Goal: Task Accomplishment & Management: Use online tool/utility

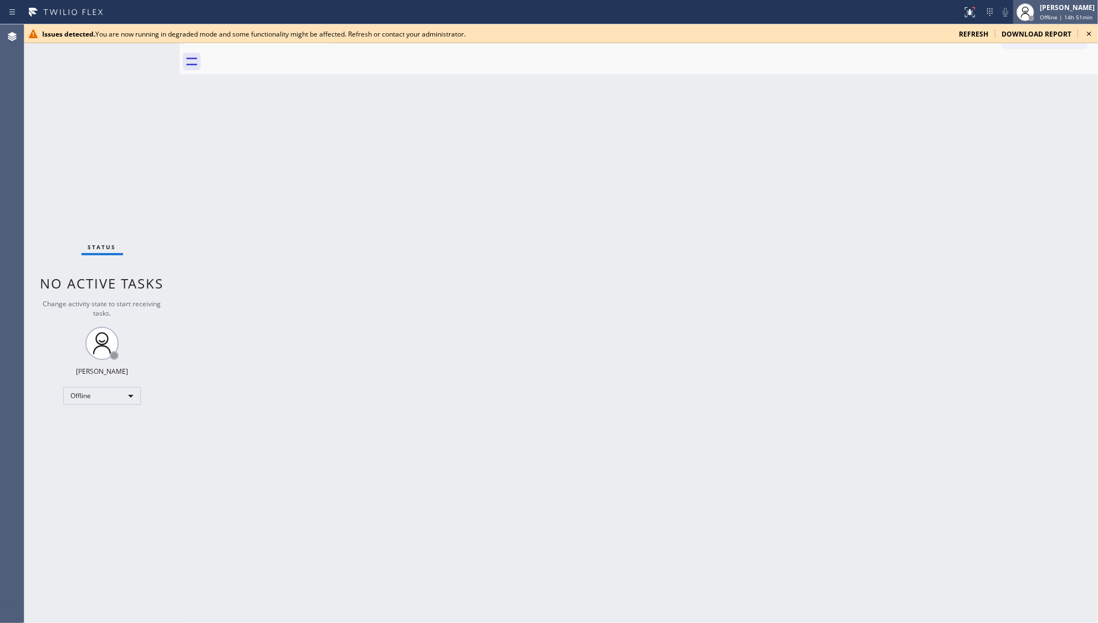
click at [1044, 14] on span "Offline | 14h 51min" at bounding box center [1065, 17] width 53 height 8
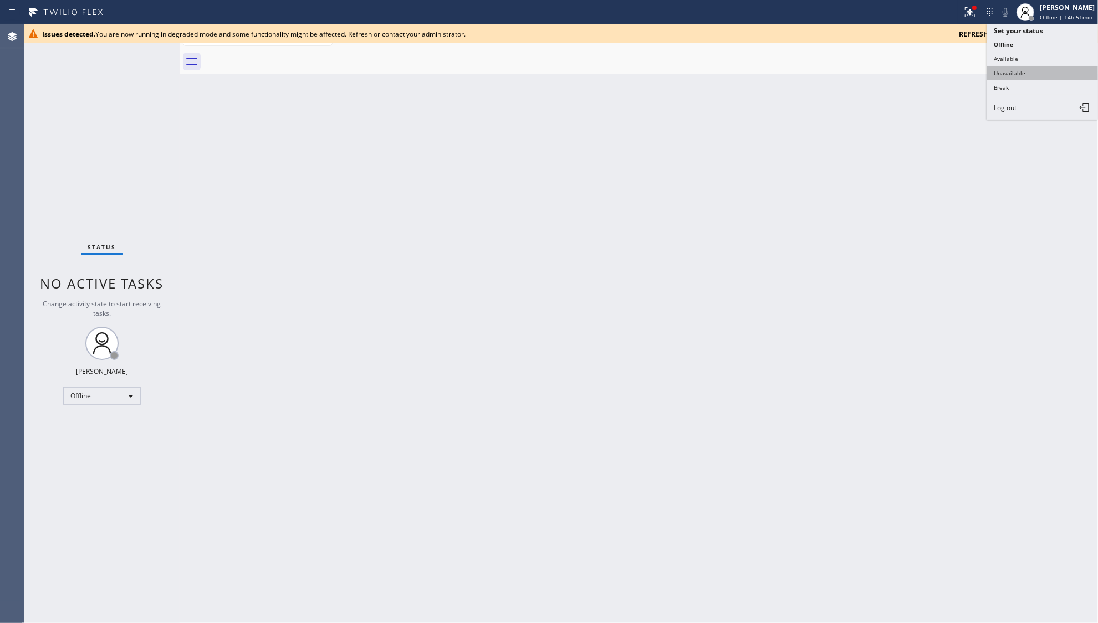
click at [1007, 67] on button "Unavailable" at bounding box center [1042, 73] width 111 height 14
click at [969, 12] on icon at bounding box center [969, 11] width 7 height 4
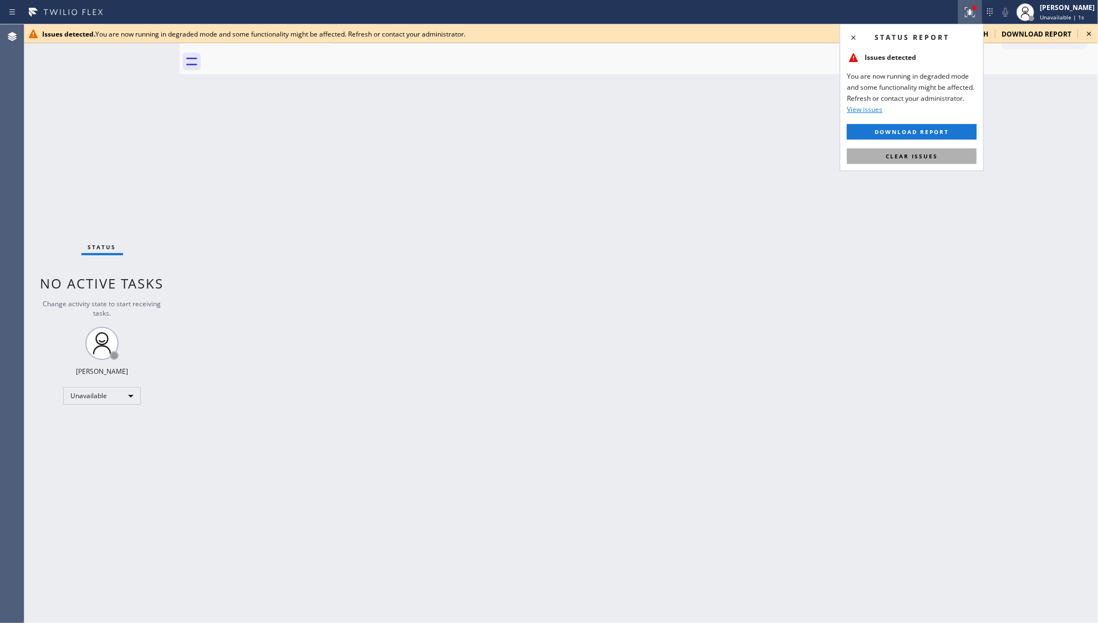
click at [936, 153] on button "Clear issues" at bounding box center [912, 156] width 130 height 16
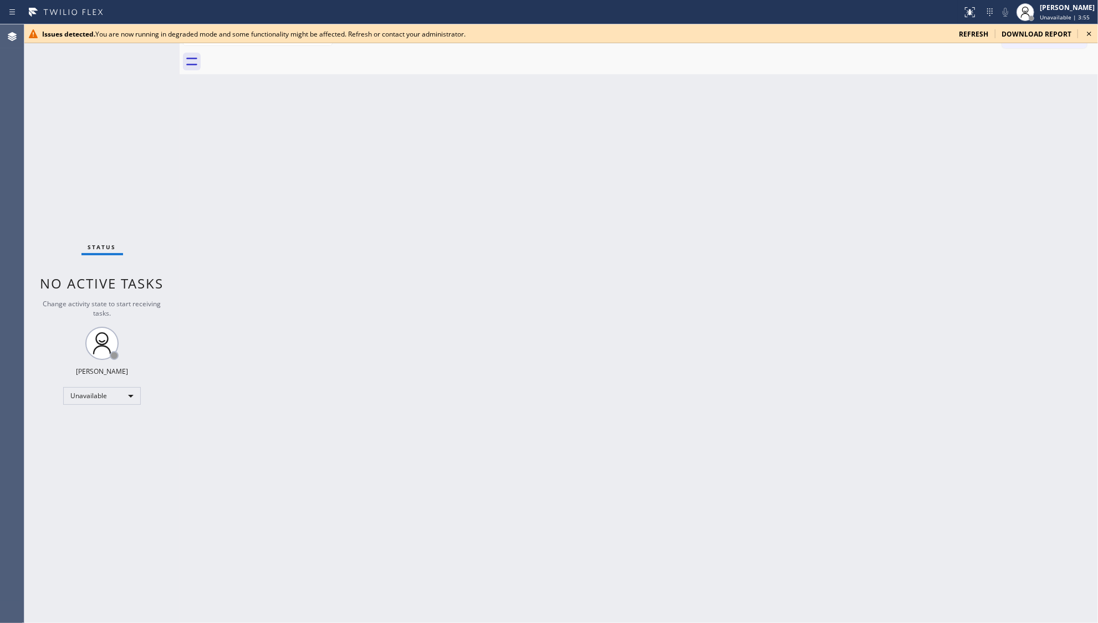
click at [1086, 31] on icon at bounding box center [1088, 33] width 13 height 13
click at [742, 187] on div "Back to Dashboard Change Sender ID Customers Technicians Select a contact Outbo…" at bounding box center [639, 323] width 918 height 599
click at [1089, 34] on icon at bounding box center [1089, 34] width 4 height 4
click at [962, 14] on div at bounding box center [969, 12] width 24 height 13
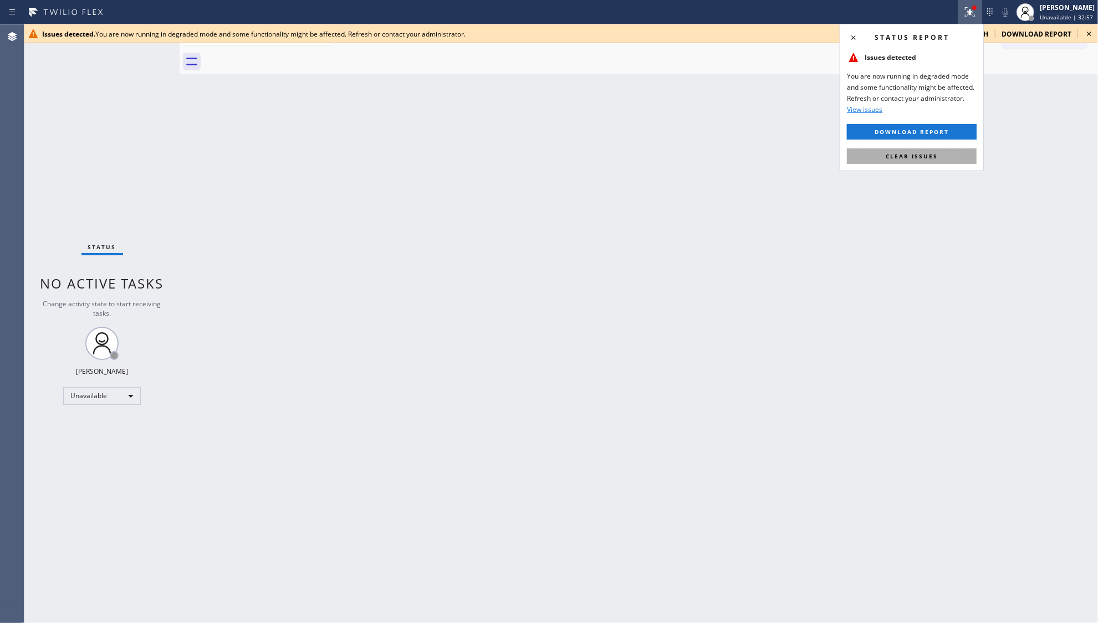
click at [918, 153] on span "Clear issues" at bounding box center [911, 156] width 52 height 8
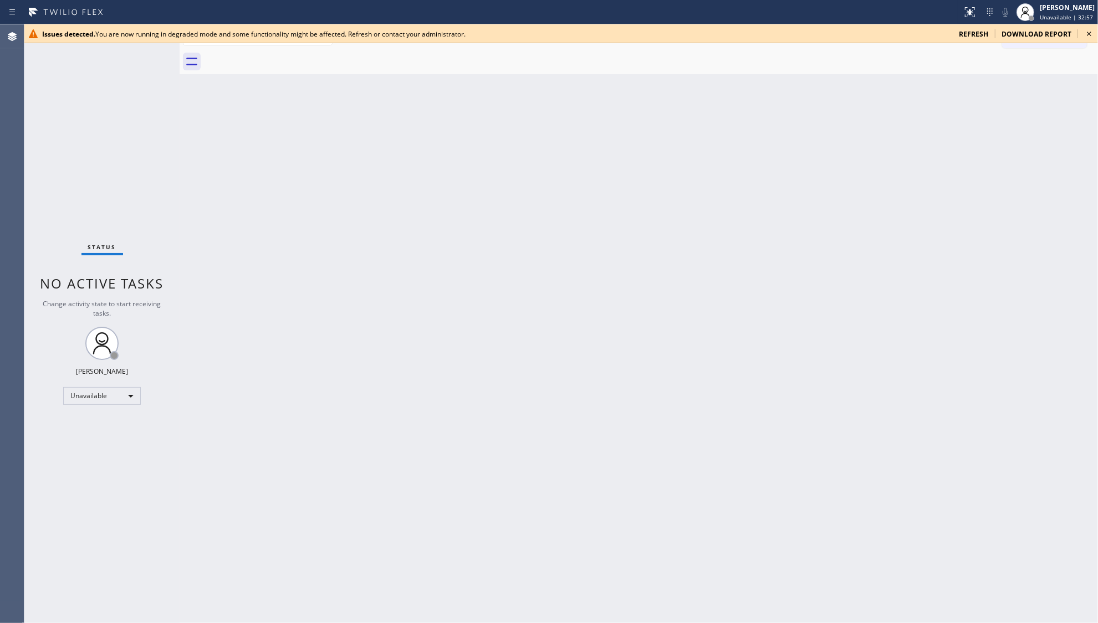
click at [969, 34] on span "refresh" at bounding box center [973, 33] width 29 height 9
click at [965, 16] on icon at bounding box center [969, 12] width 13 height 13
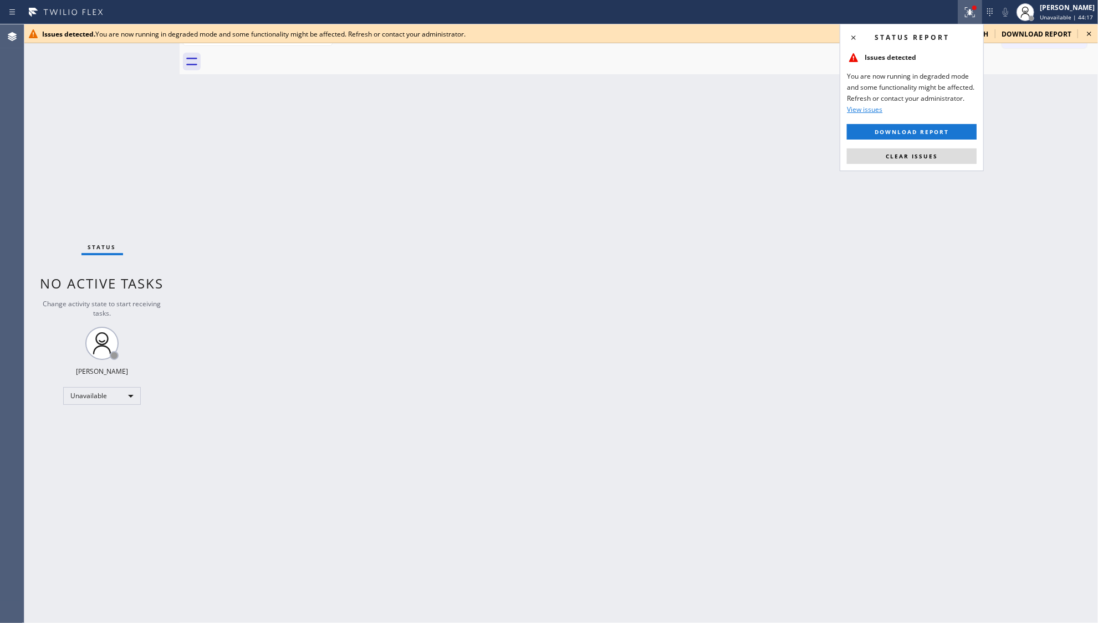
click at [928, 145] on div "Status report Issues detected You are now running in degraded mode and some fun…" at bounding box center [911, 97] width 144 height 147
click at [934, 153] on span "Clear issues" at bounding box center [911, 156] width 52 height 8
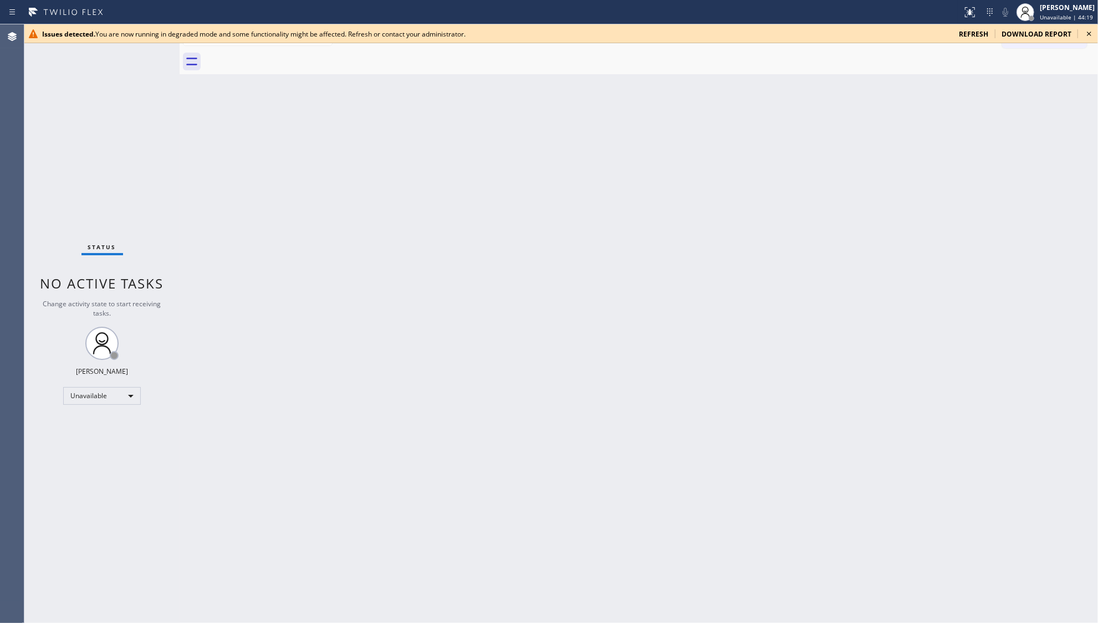
click at [967, 34] on span "refresh" at bounding box center [973, 33] width 29 height 9
click at [966, 12] on icon at bounding box center [969, 12] width 13 height 13
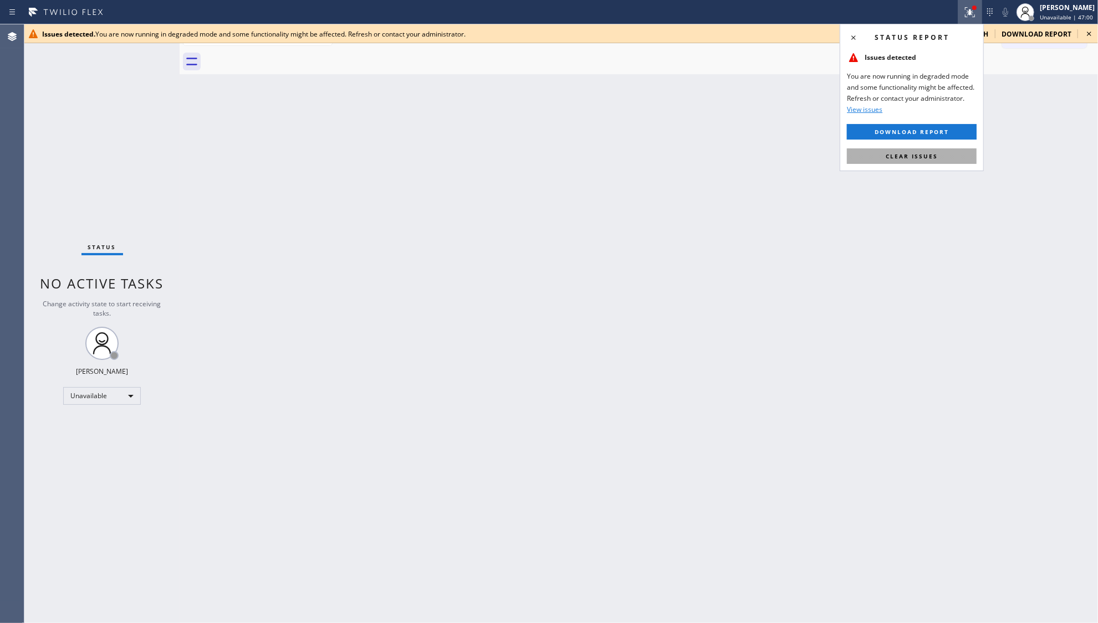
click at [929, 162] on button "Clear issues" at bounding box center [912, 156] width 130 height 16
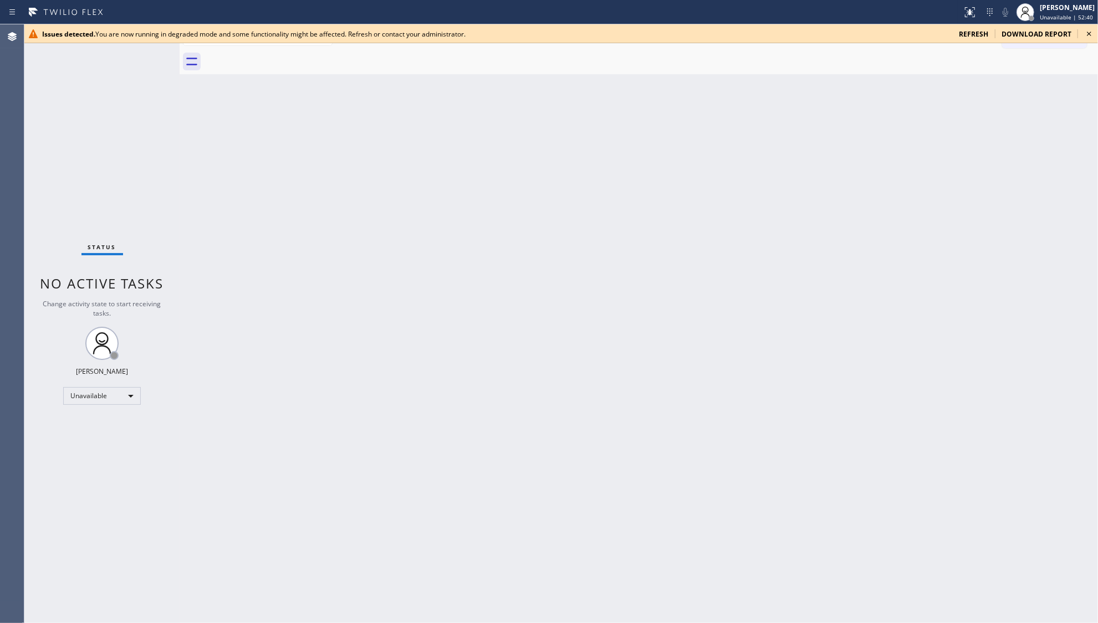
click at [974, 31] on span "refresh" at bounding box center [973, 33] width 29 height 9
